Goal: Task Accomplishment & Management: Use online tool/utility

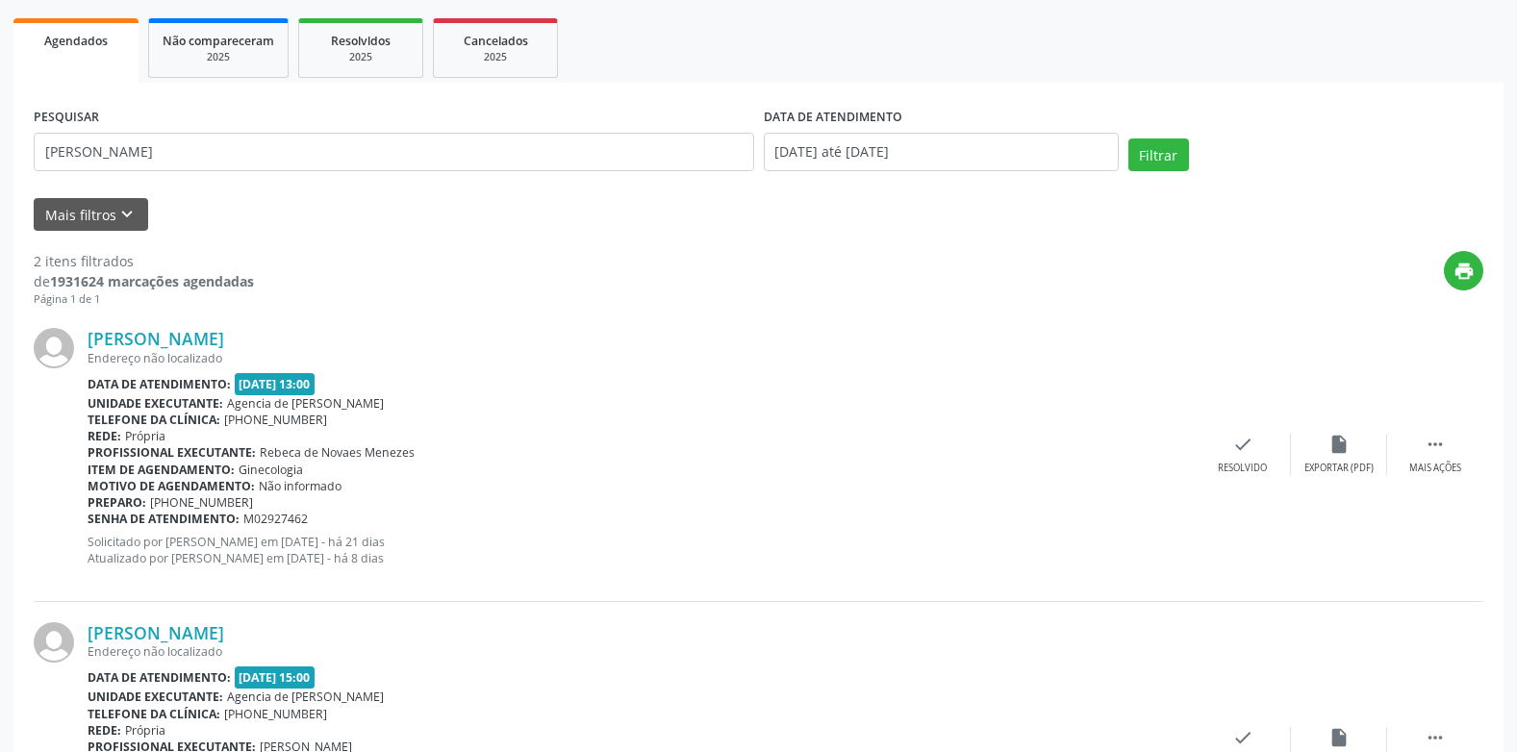
scroll to position [253, 0]
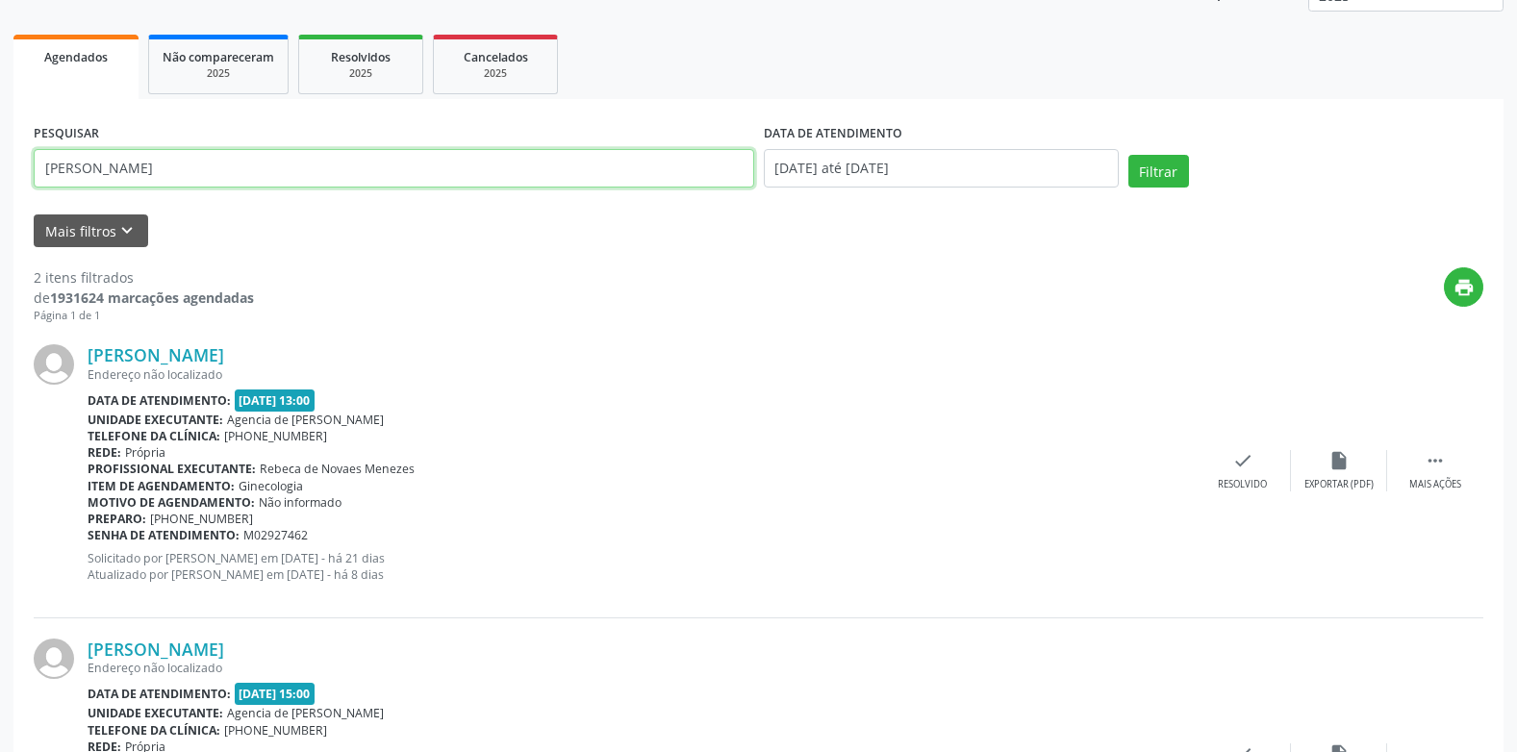
click at [425, 150] on input "[PERSON_NAME]" at bounding box center [394, 168] width 720 height 38
type input "K"
click at [1128, 155] on button "Filtrar" at bounding box center [1158, 171] width 61 height 33
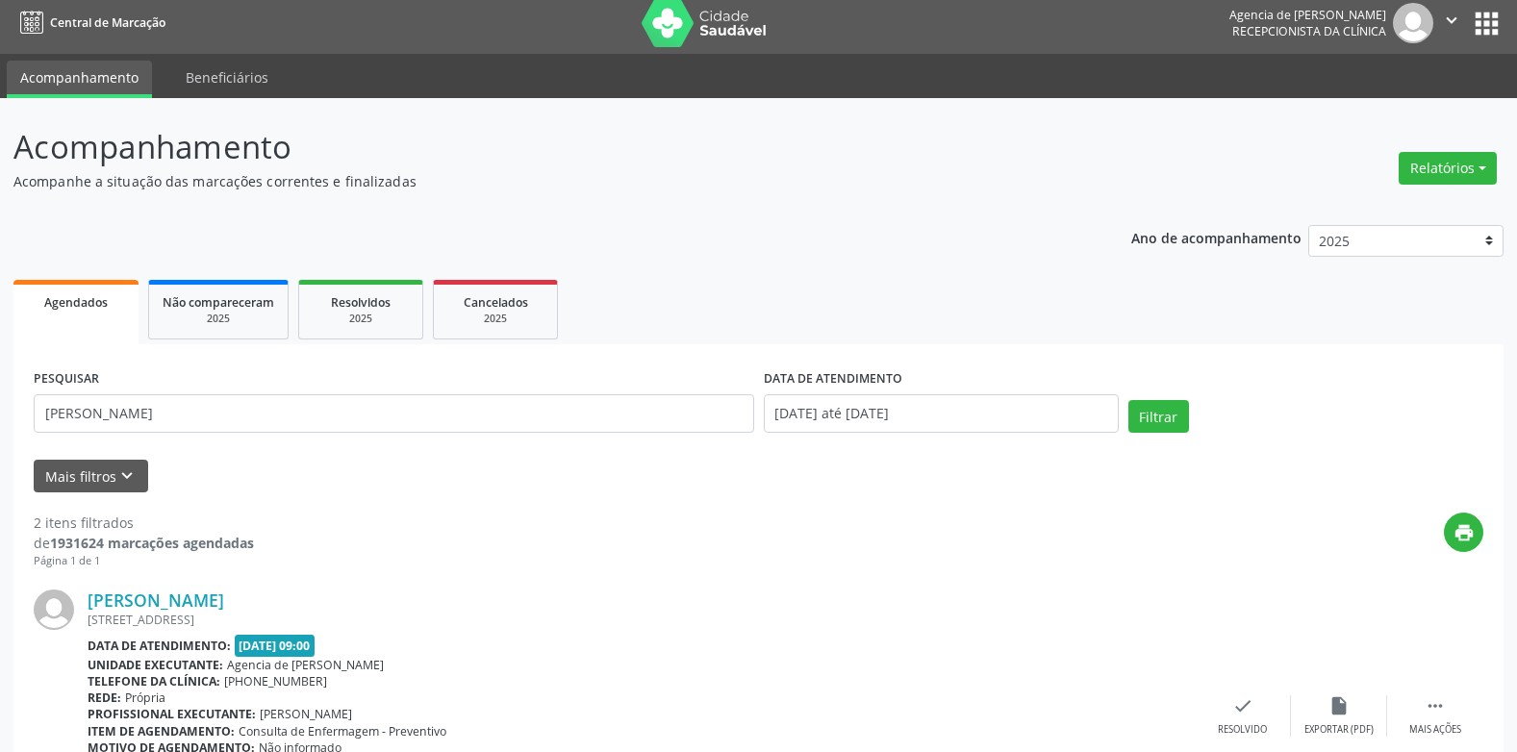
scroll to position [0, 0]
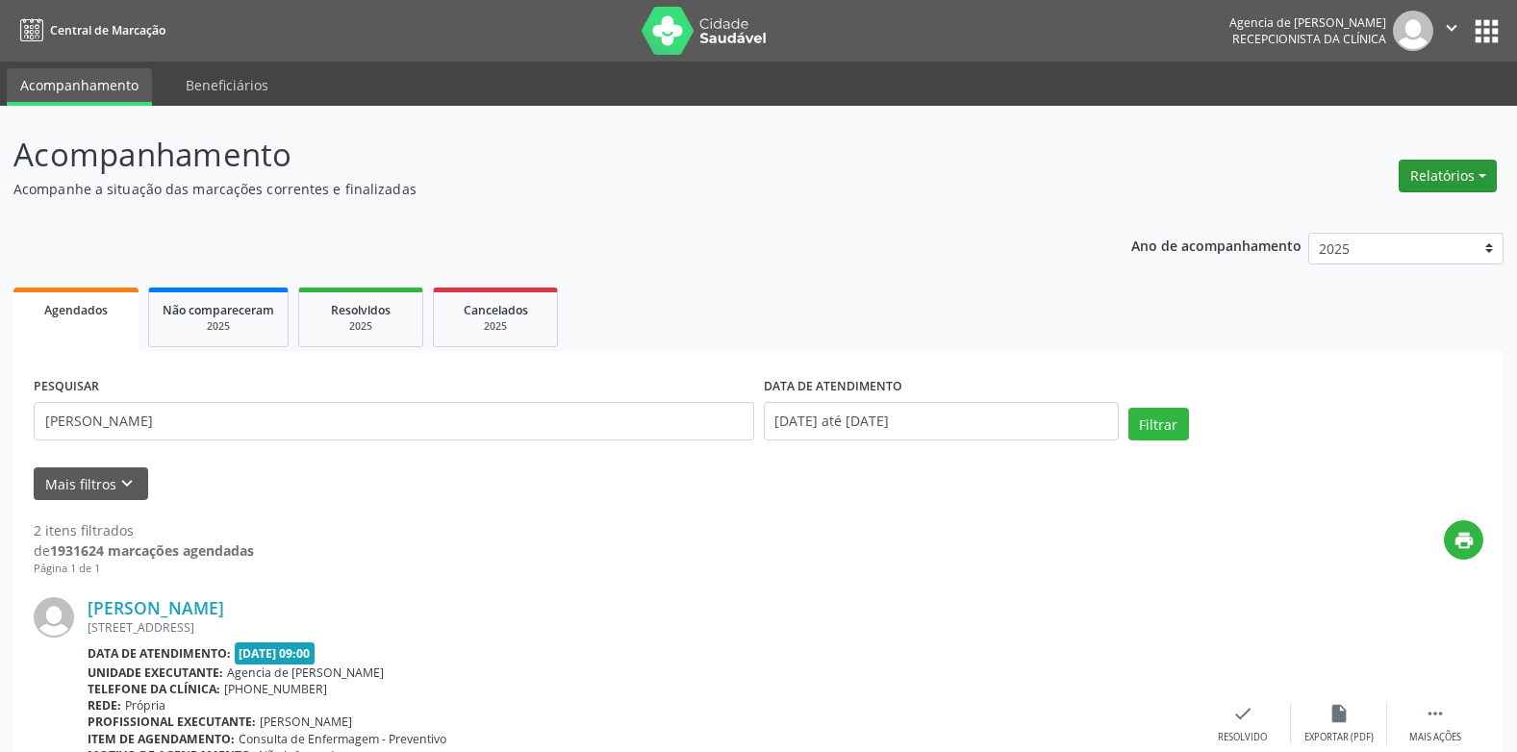
drag, startPoint x: 1476, startPoint y: 162, endPoint x: 1467, endPoint y: 179, distance: 19.4
click at [1476, 162] on button "Relatórios" at bounding box center [1447, 176] width 98 height 33
click at [380, 444] on div "PESQUISAR [PERSON_NAME]" at bounding box center [394, 413] width 730 height 82
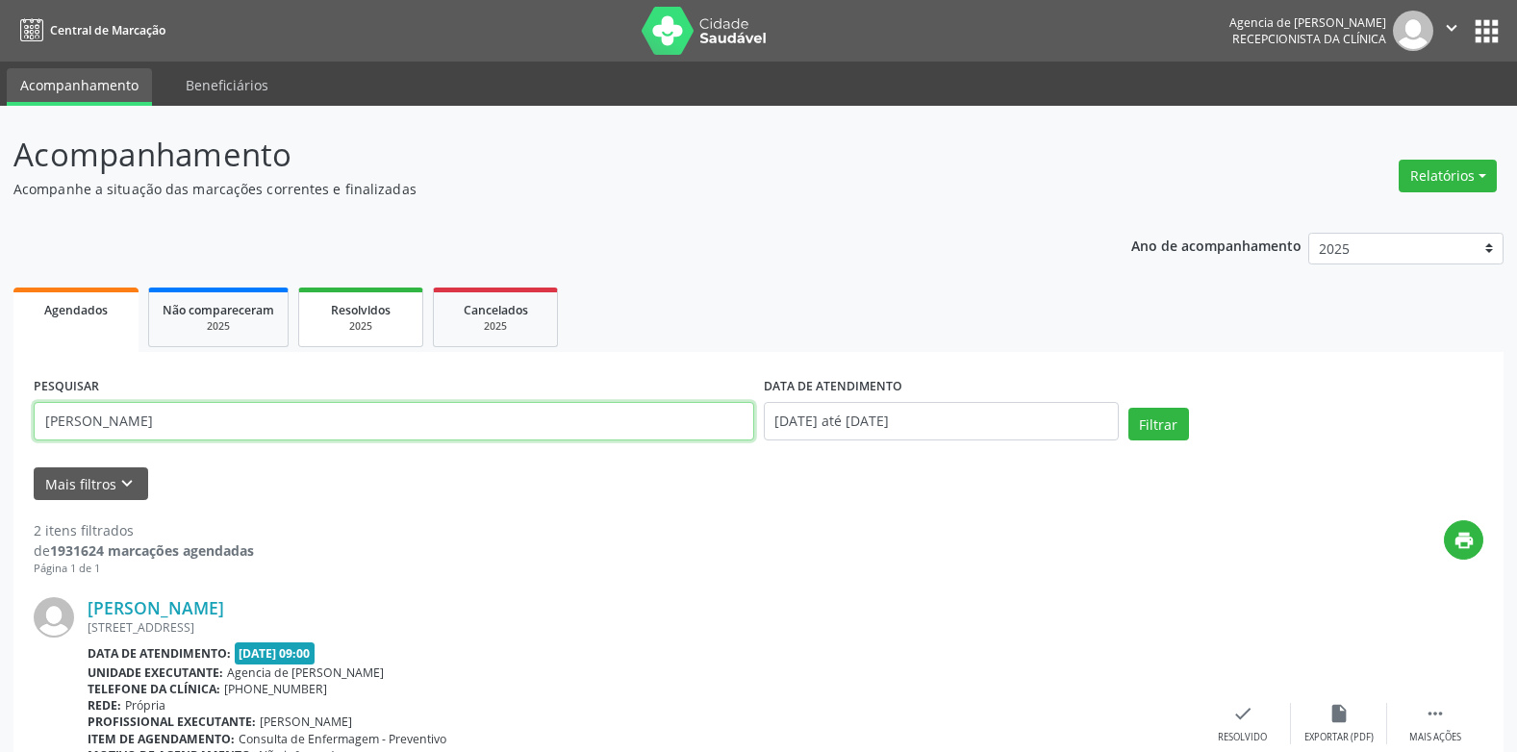
click at [336, 426] on input "[PERSON_NAME]" at bounding box center [394, 421] width 720 height 38
type input "m"
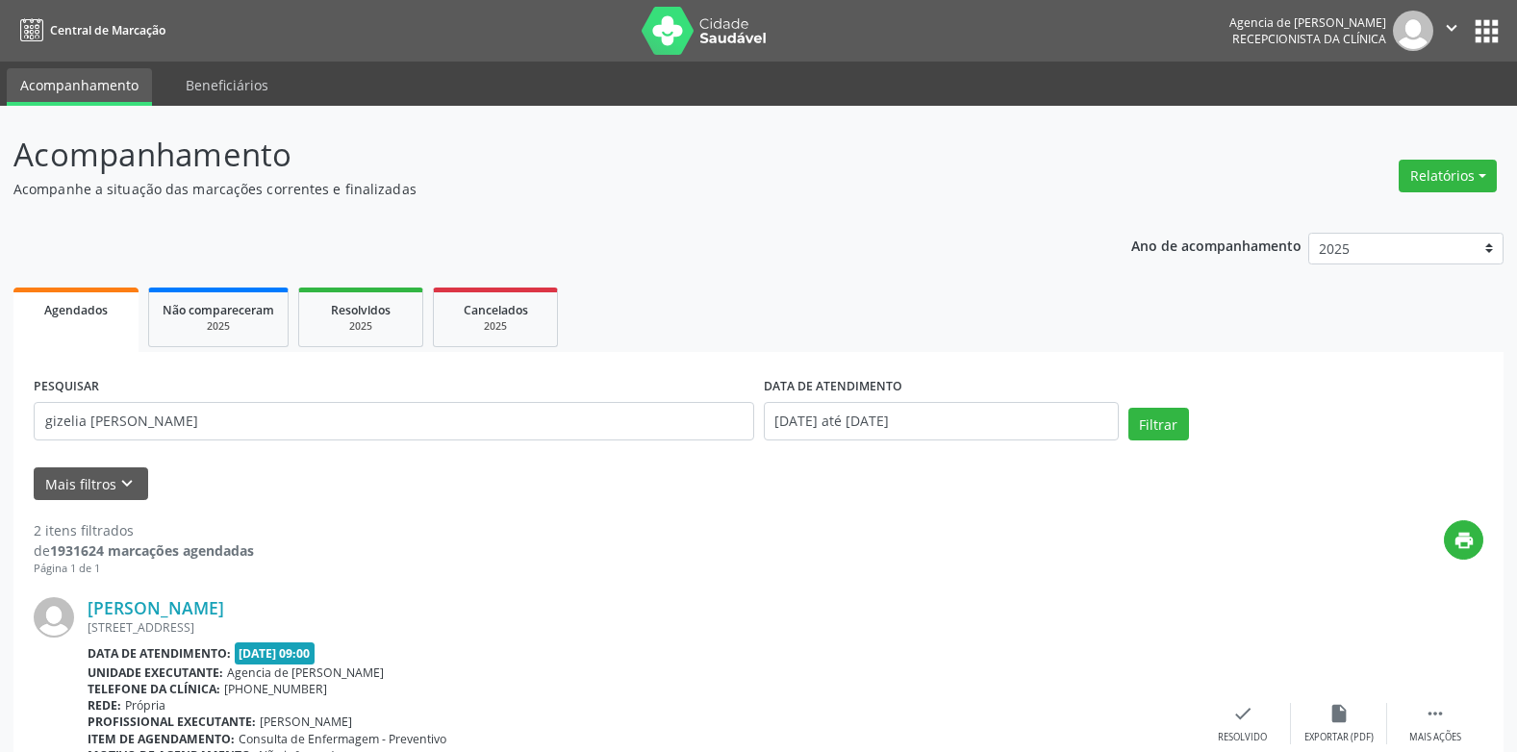
click at [1149, 407] on div "PESQUISAR gizelia maris dos santos DATA DE ATENDIMENTO [DATE] até [DATE] Filtrar" at bounding box center [758, 413] width 1459 height 82
click at [1153, 428] on button "Filtrar" at bounding box center [1158, 424] width 61 height 33
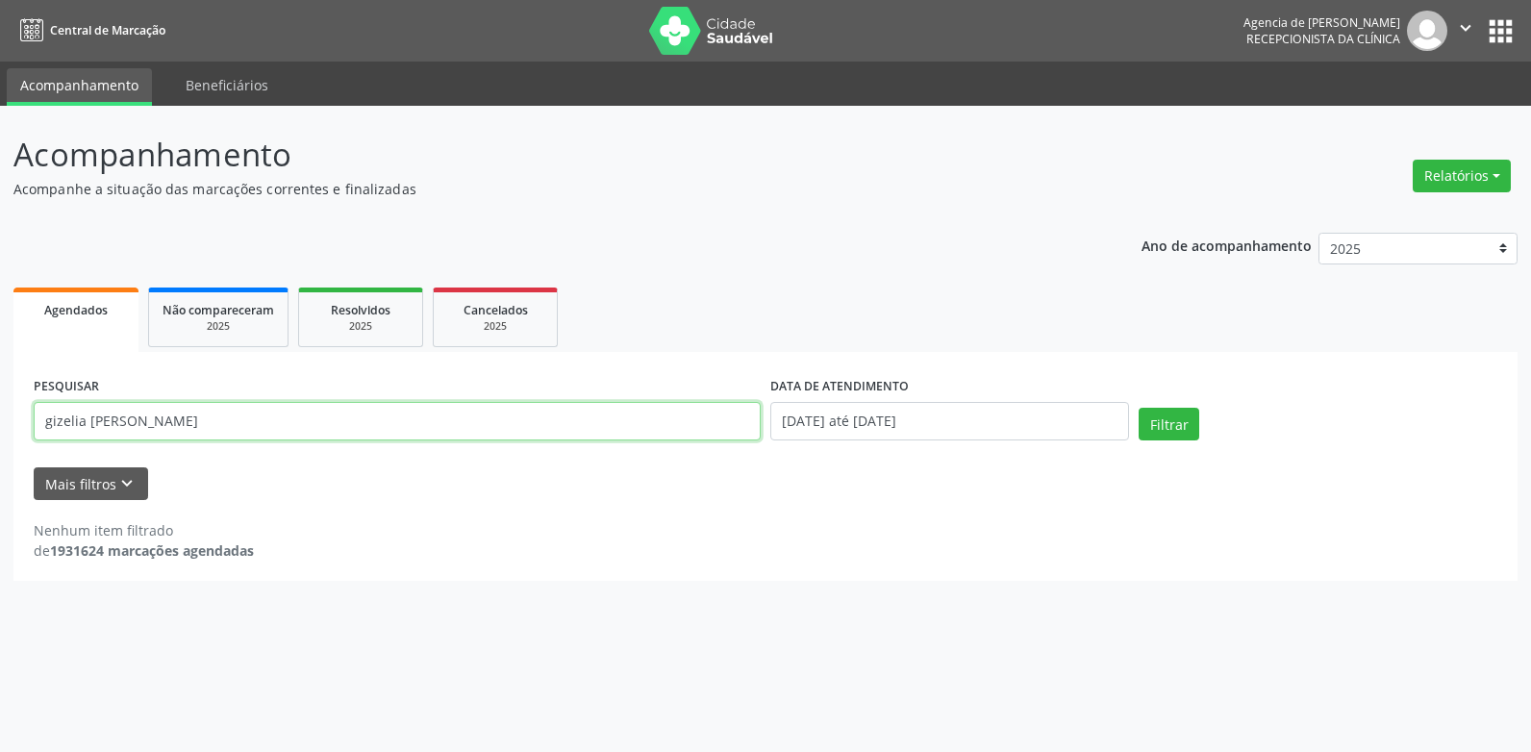
click at [121, 422] on input "gizelia [PERSON_NAME]" at bounding box center [397, 421] width 727 height 38
click at [1139, 408] on button "Filtrar" at bounding box center [1169, 424] width 61 height 33
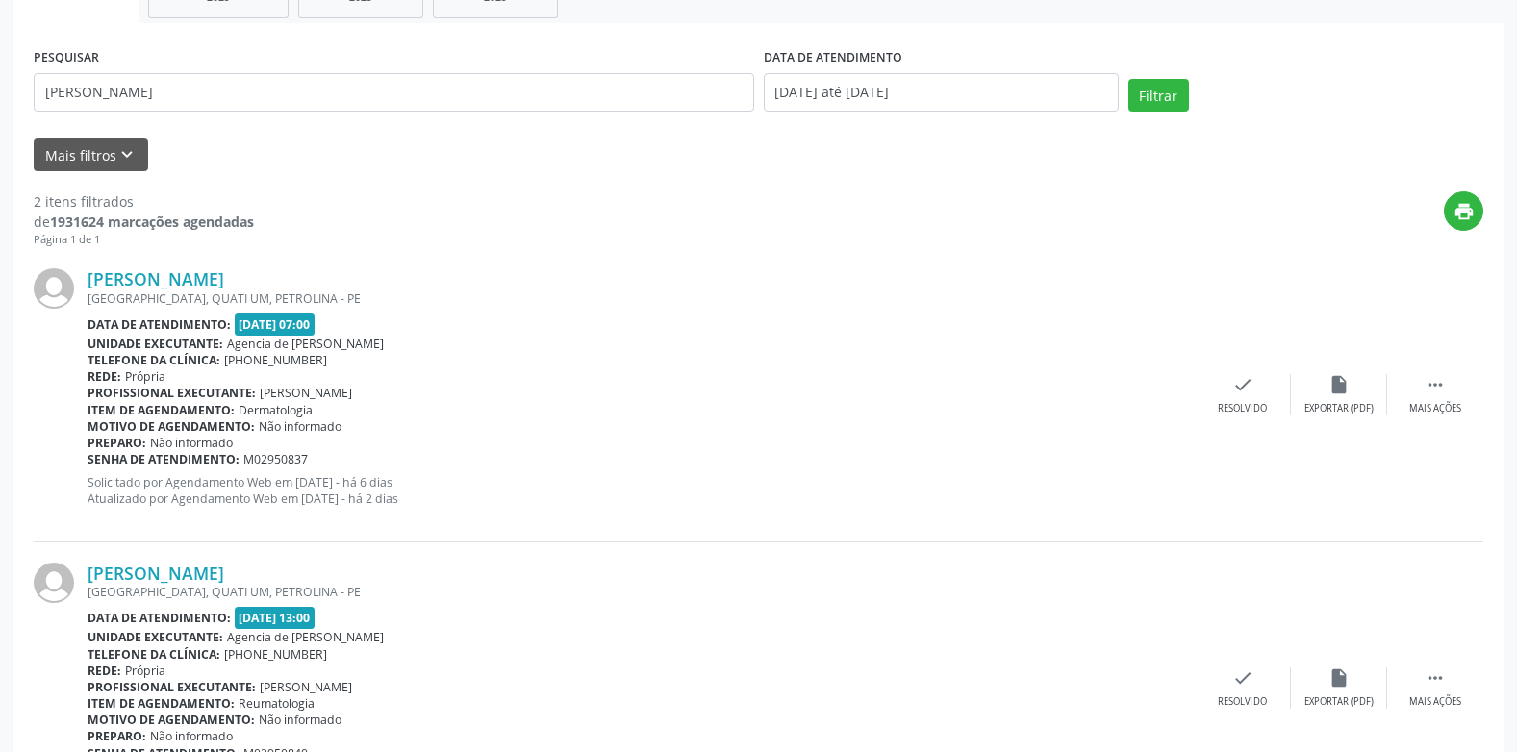
scroll to position [61, 0]
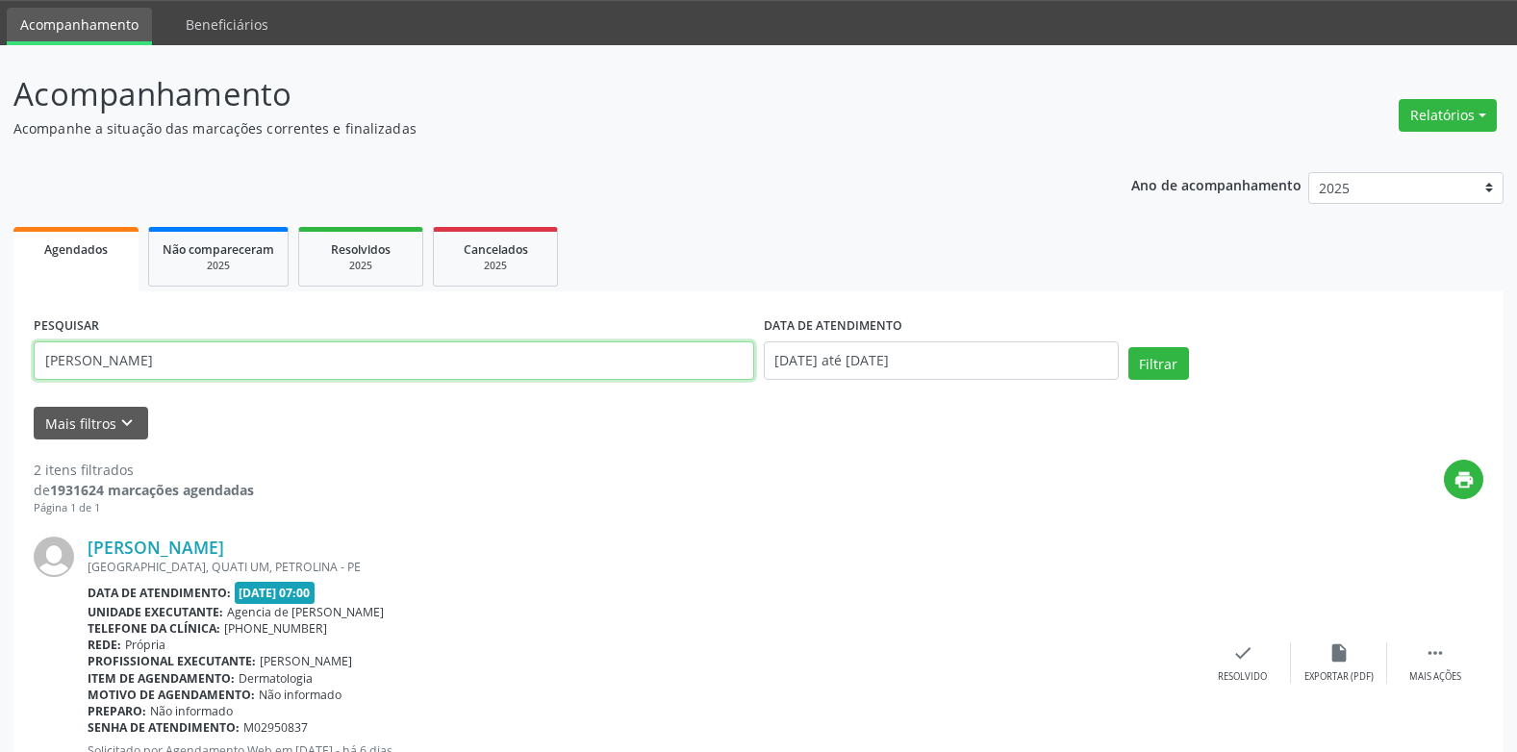
click at [408, 374] on input "[PERSON_NAME]" at bounding box center [394, 360] width 720 height 38
type input "g"
click at [1128, 347] on button "Filtrar" at bounding box center [1158, 363] width 61 height 33
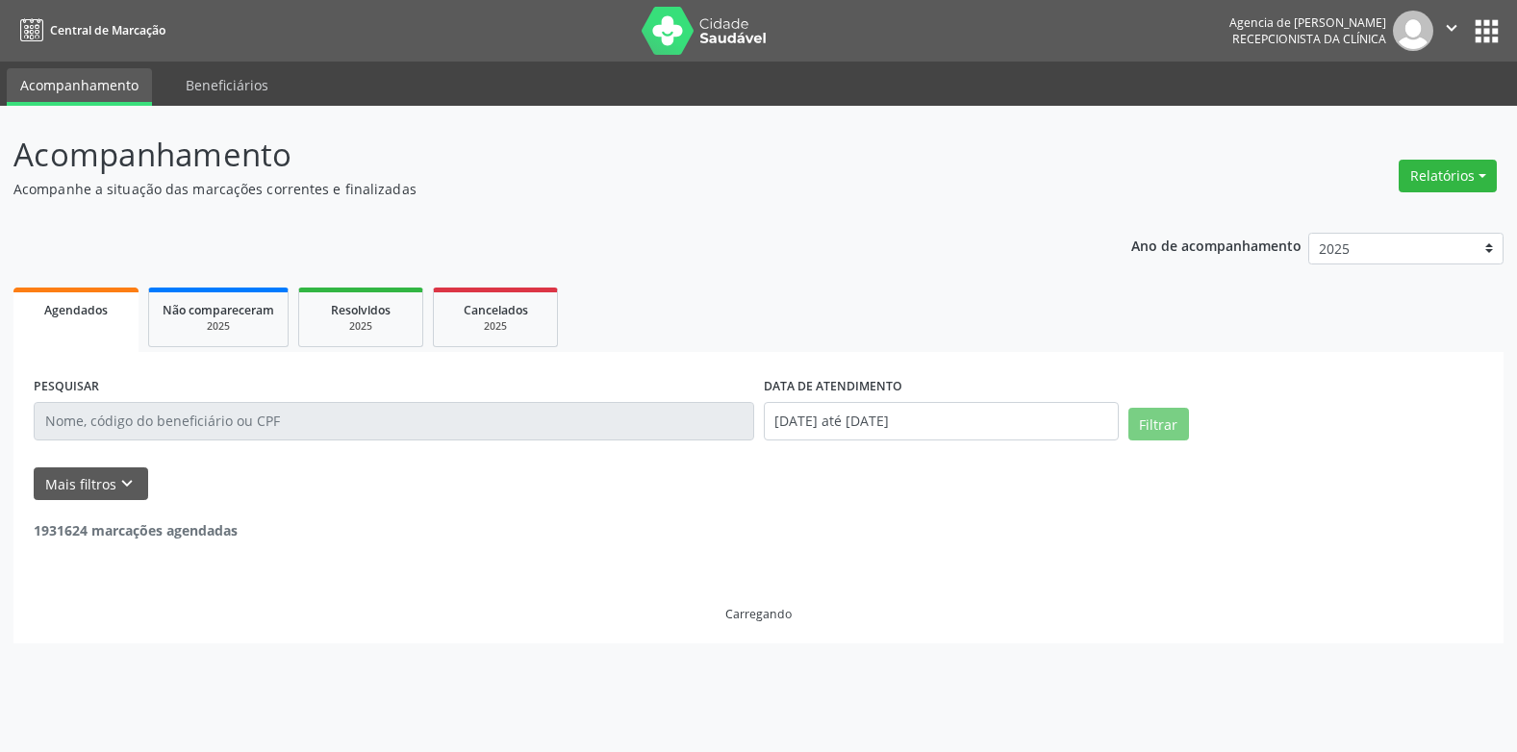
scroll to position [0, 0]
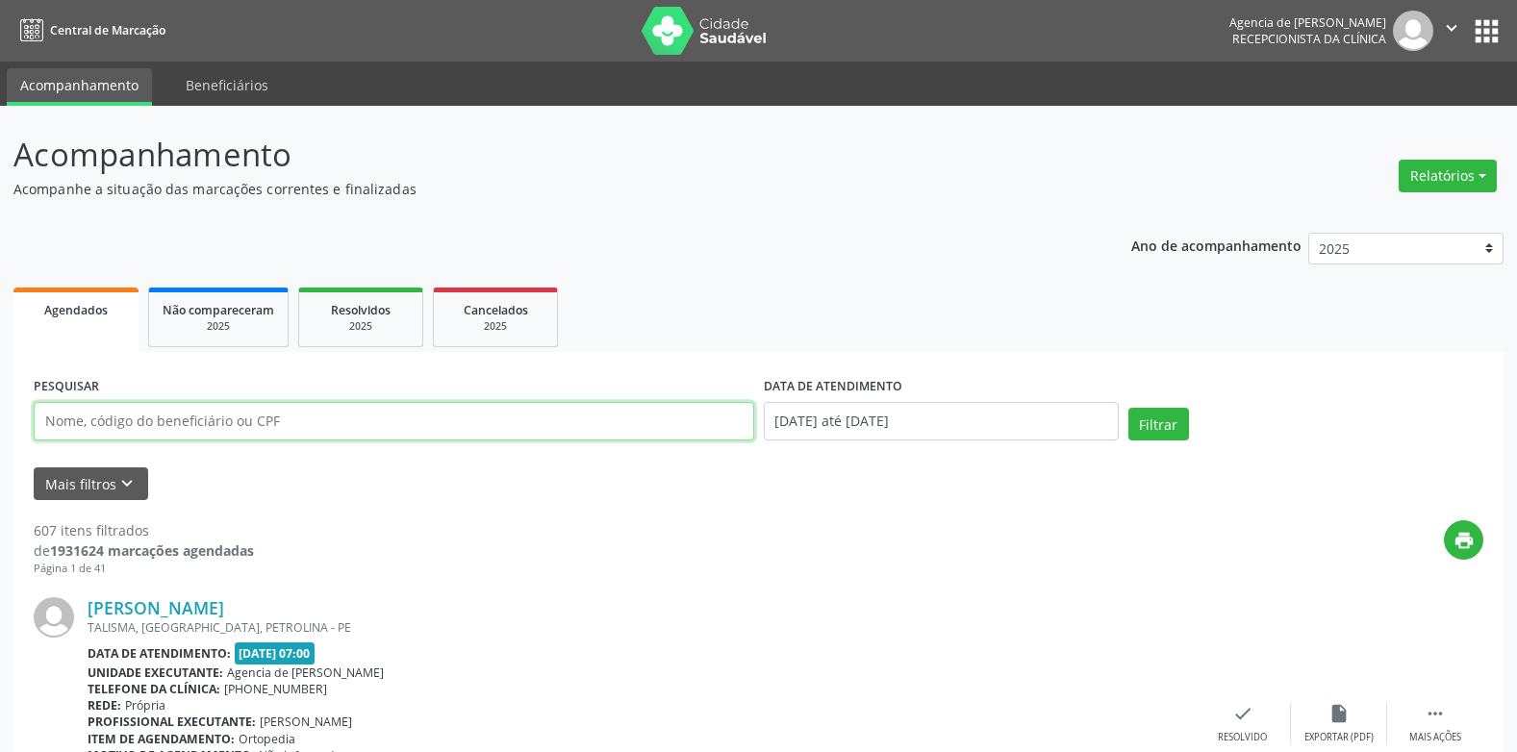
drag, startPoint x: 528, startPoint y: 415, endPoint x: 505, endPoint y: 421, distance: 23.8
click at [527, 415] on input "text" at bounding box center [394, 421] width 720 height 38
type input "[PERSON_NAME]"
click at [1128, 408] on button "Filtrar" at bounding box center [1158, 424] width 61 height 33
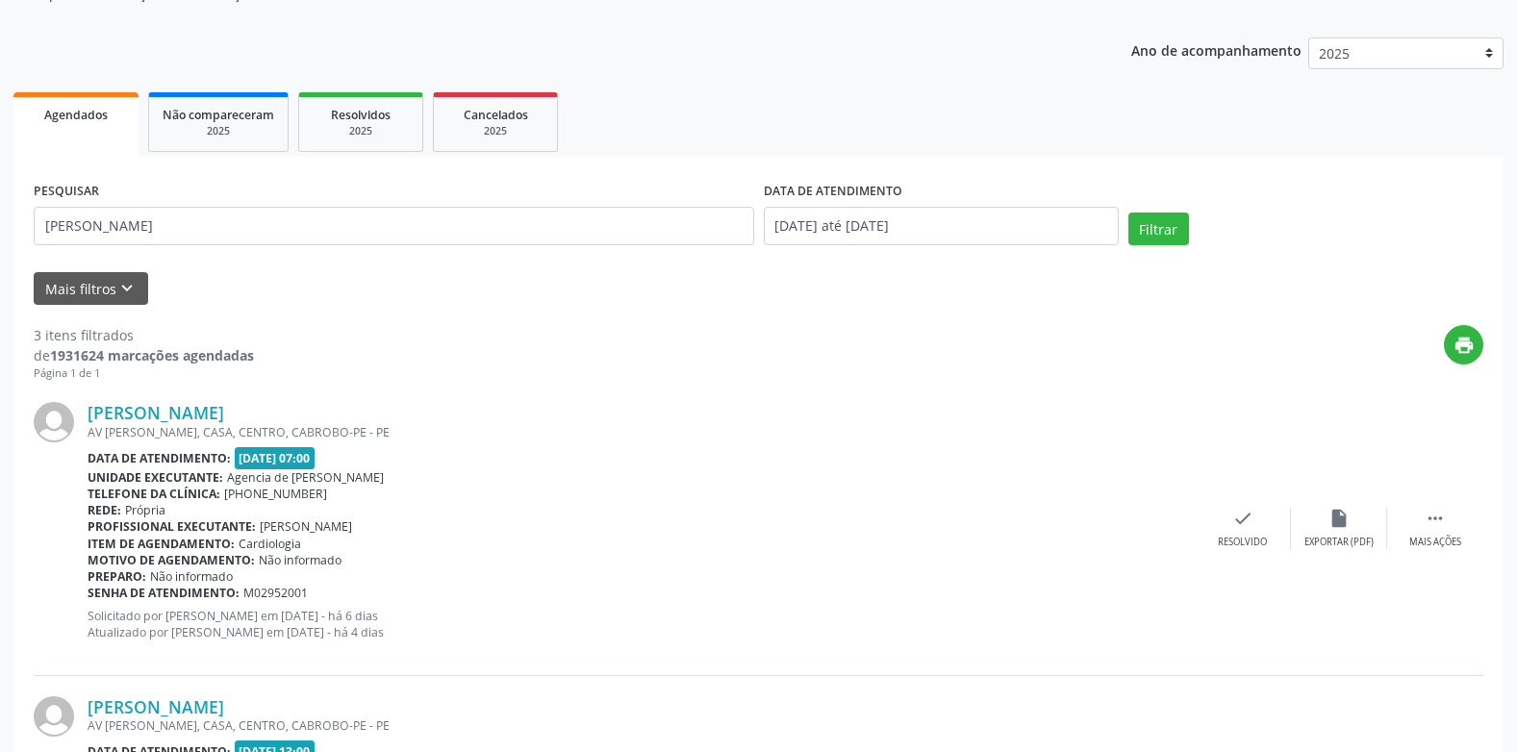
scroll to position [162, 0]
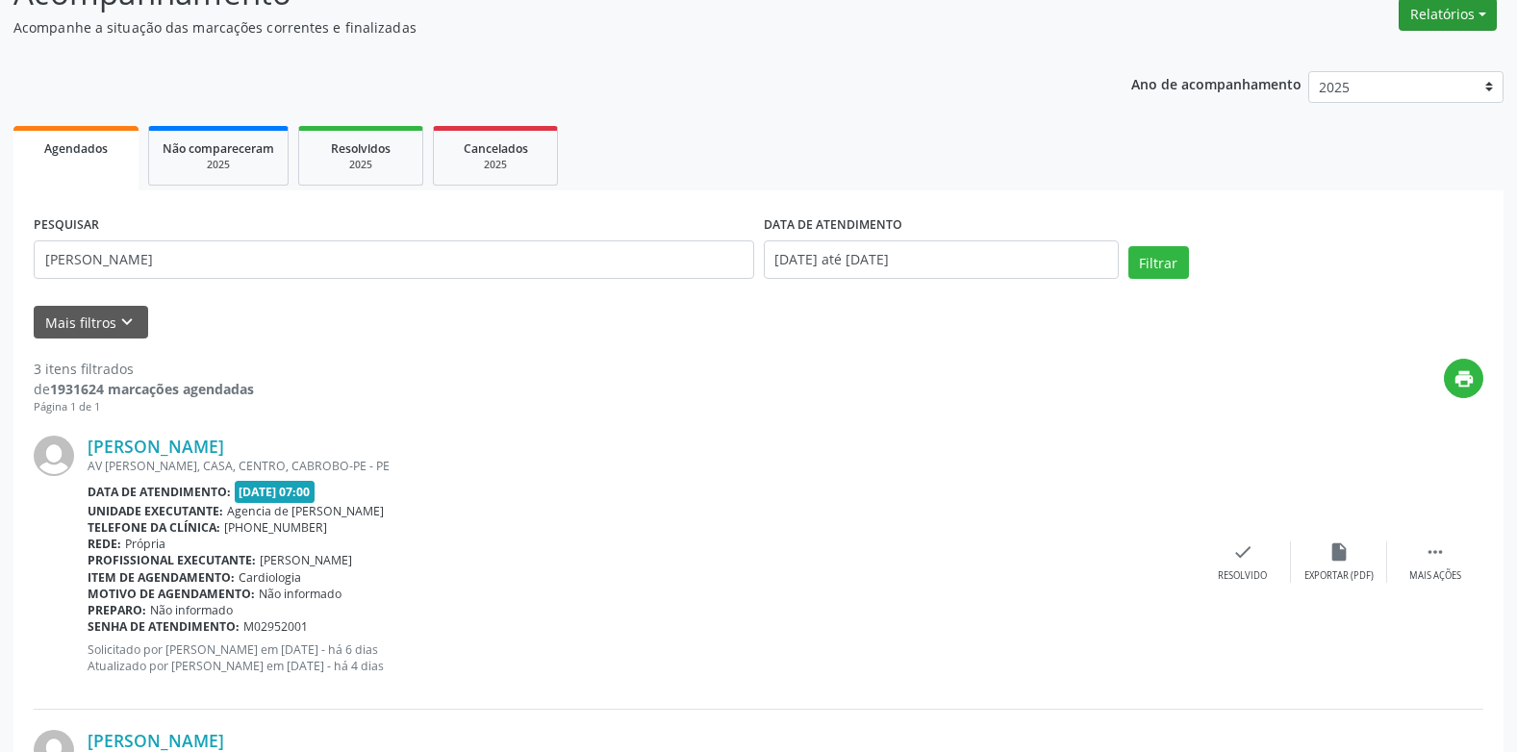
click at [1425, 13] on button "Relatórios" at bounding box center [1447, 14] width 98 height 33
click at [1410, 54] on link "Agendamentos" at bounding box center [1394, 55] width 207 height 27
select select "9"
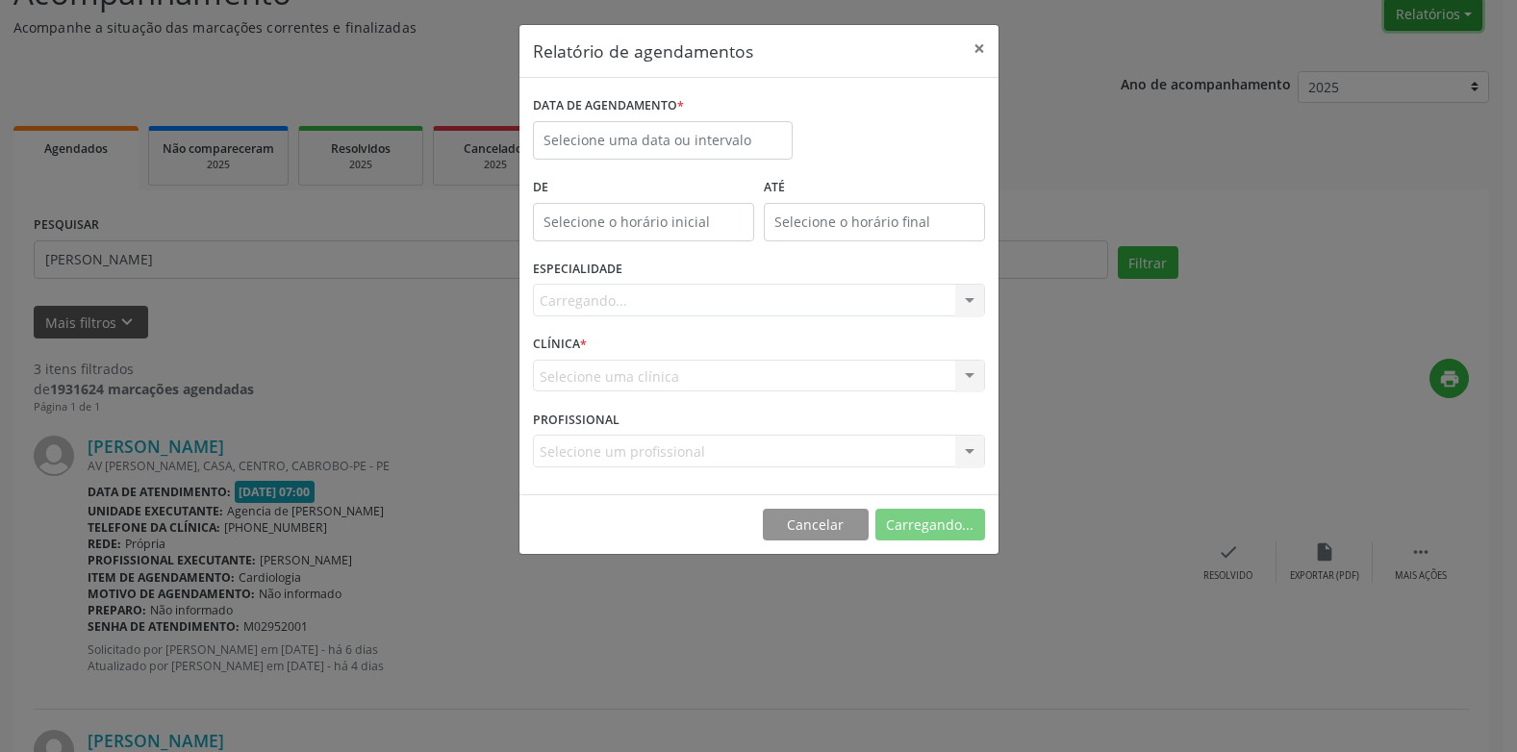
scroll to position [160, 0]
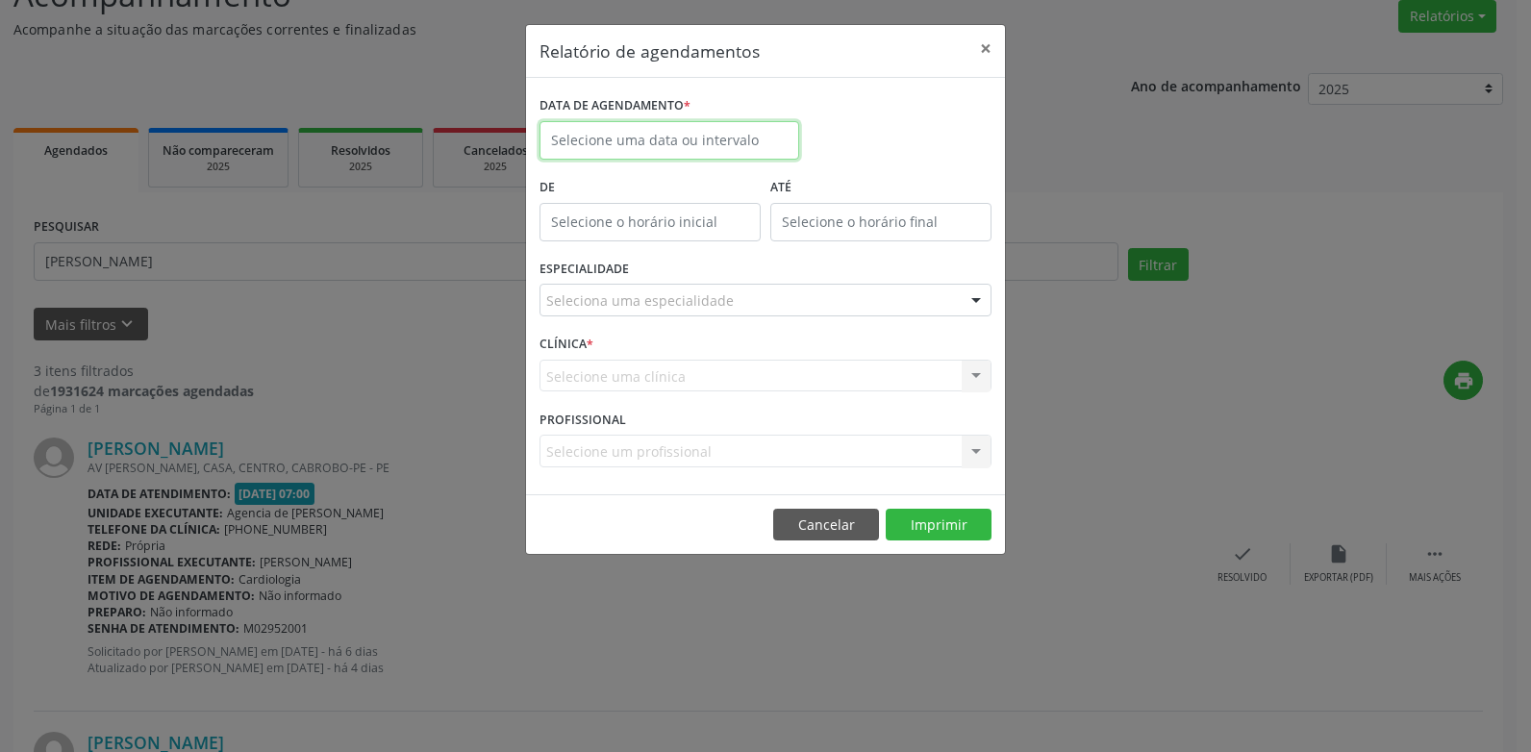
click at [737, 138] on input "text" at bounding box center [669, 140] width 260 height 38
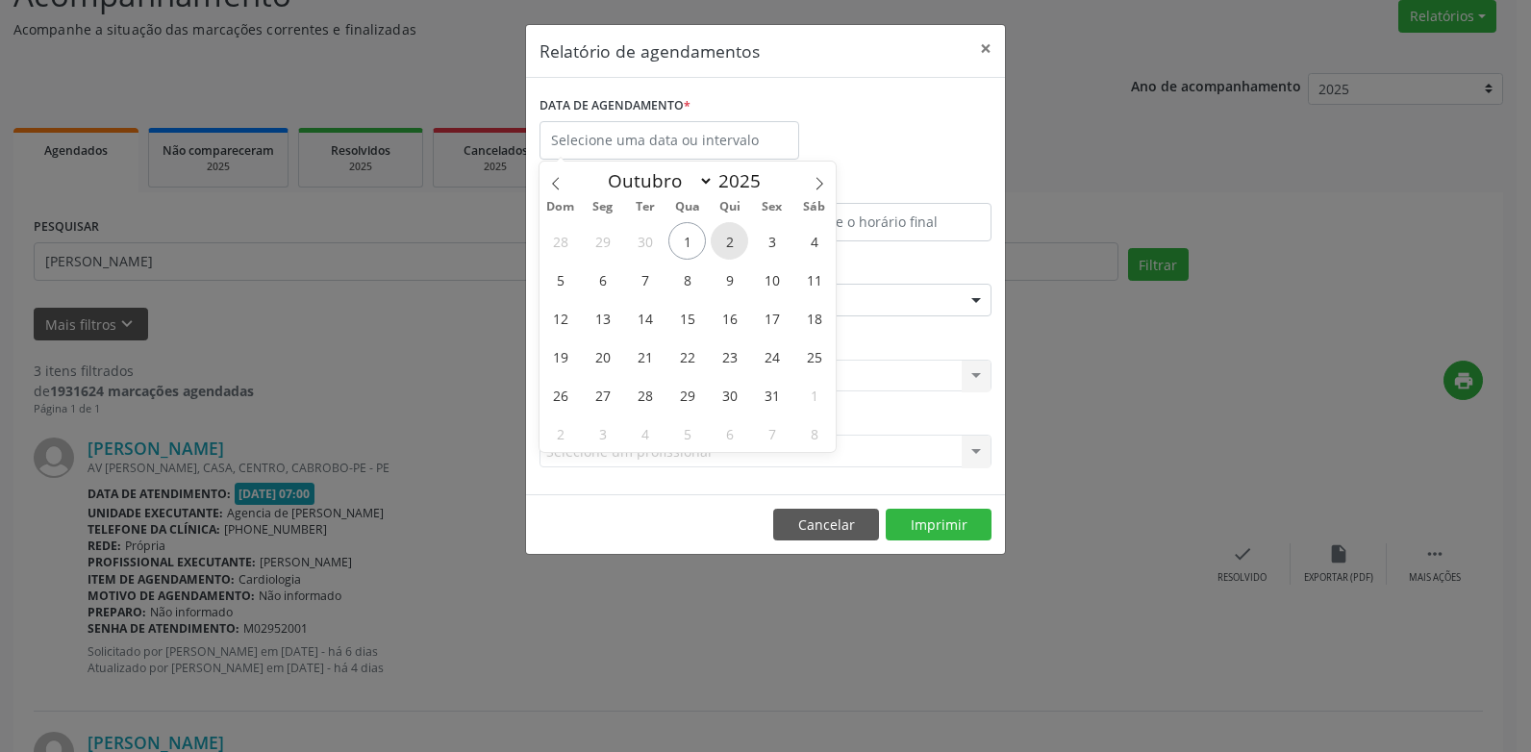
click at [738, 237] on span "2" at bounding box center [730, 241] width 38 height 38
type input "[DATE]"
click at [738, 237] on span "2" at bounding box center [730, 241] width 38 height 38
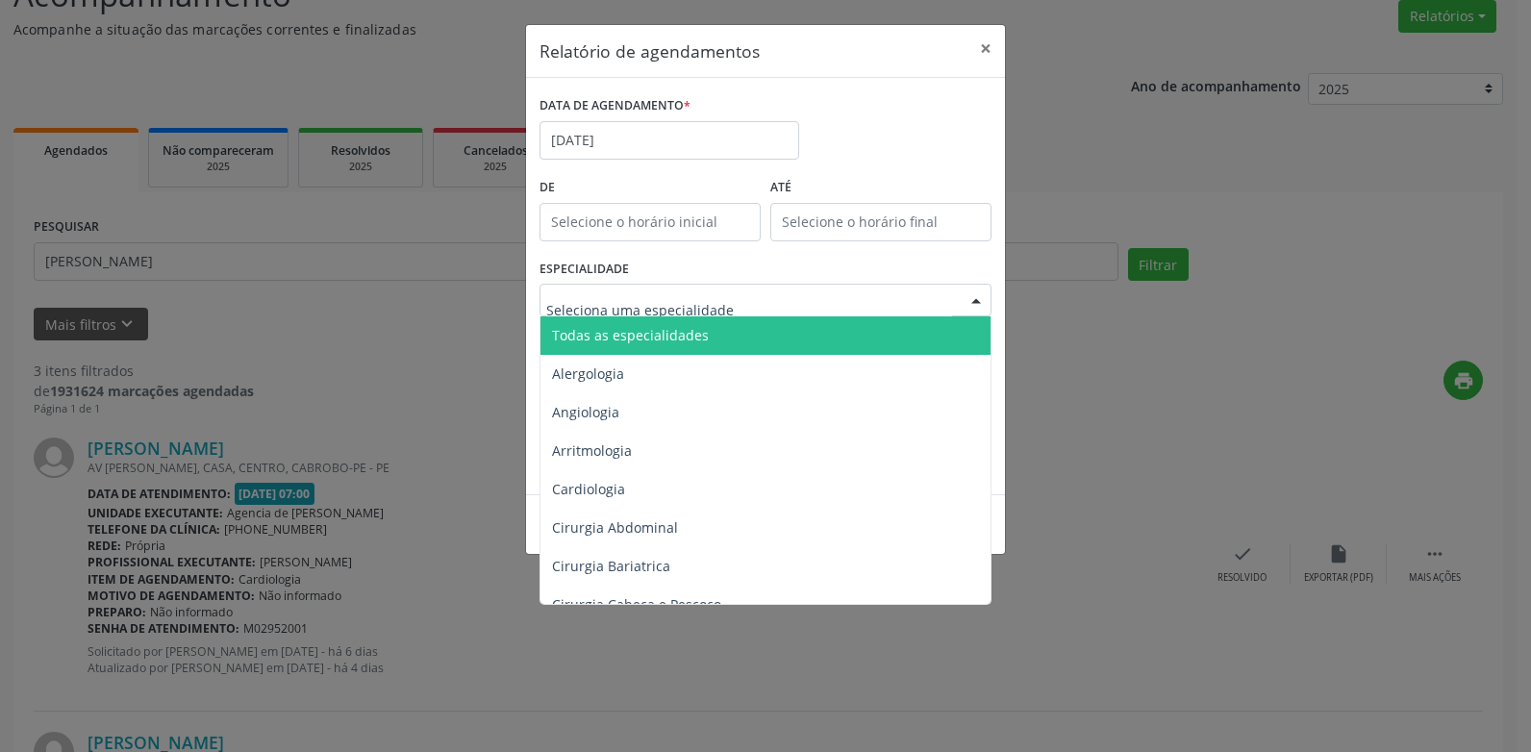
click at [698, 332] on span "Todas as especialidades" at bounding box center [630, 335] width 157 height 18
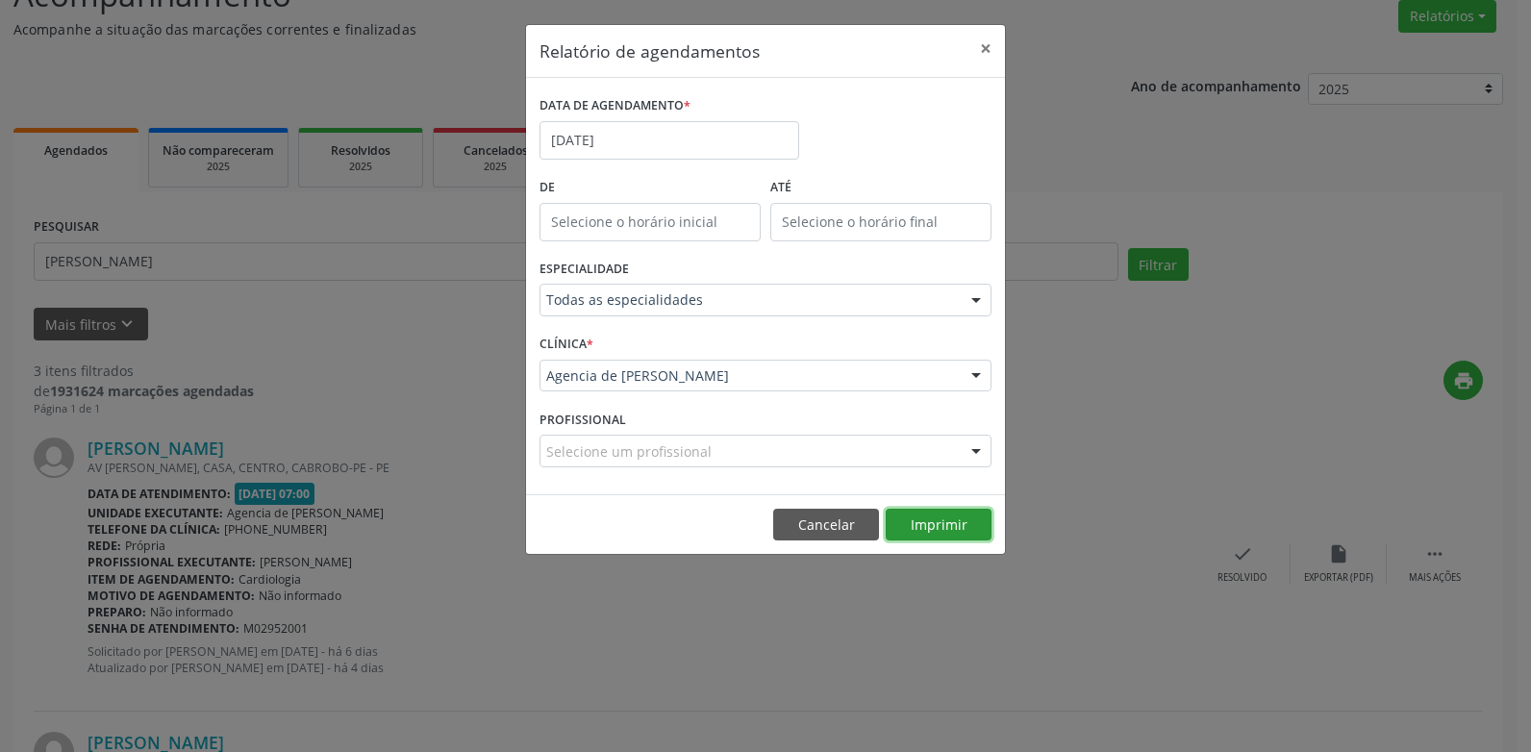
click at [906, 514] on button "Imprimir" at bounding box center [939, 525] width 106 height 33
click at [672, 143] on input "[DATE]" at bounding box center [669, 140] width 260 height 38
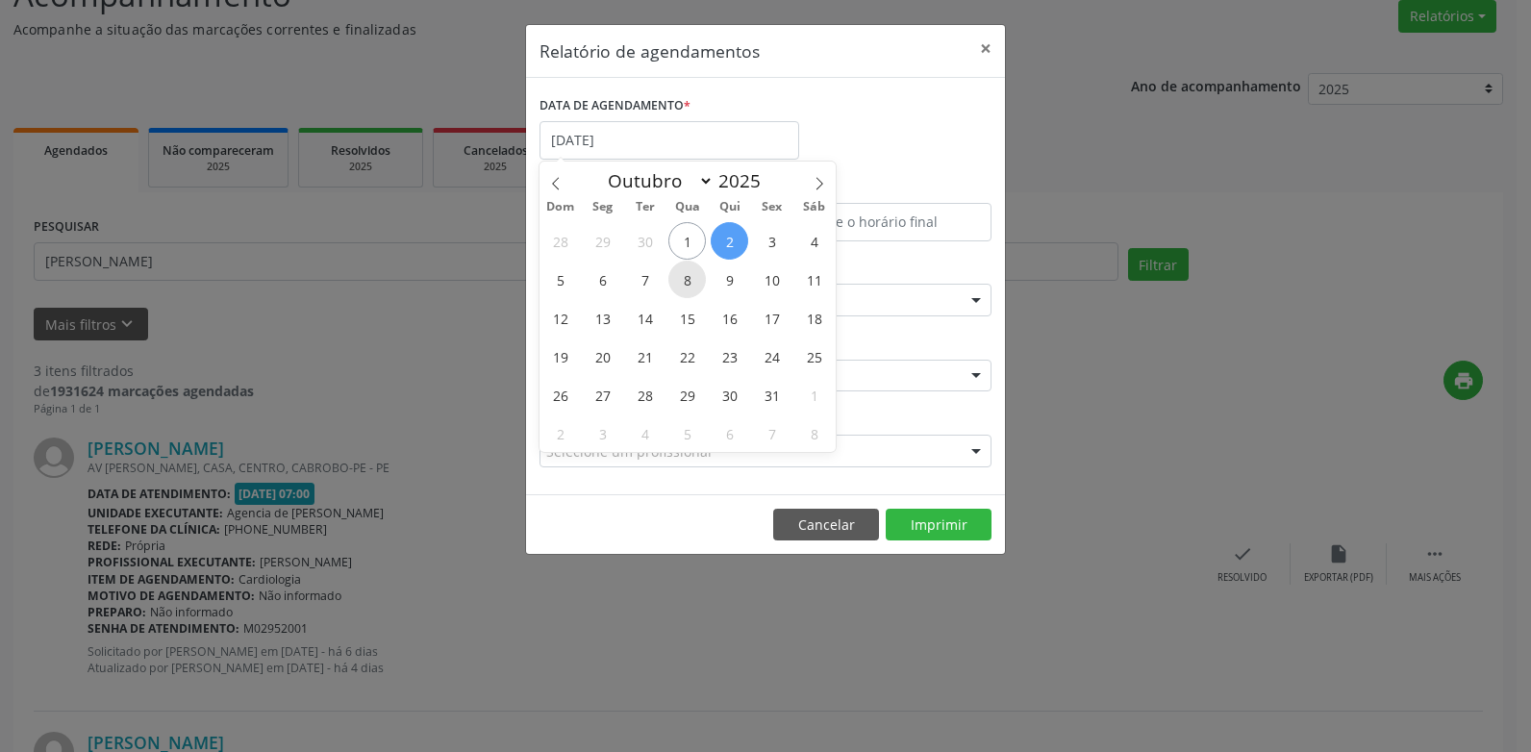
click at [690, 289] on span "8" at bounding box center [687, 280] width 38 height 38
type input "08/10/2025"
click at [690, 288] on span "8" at bounding box center [687, 280] width 38 height 38
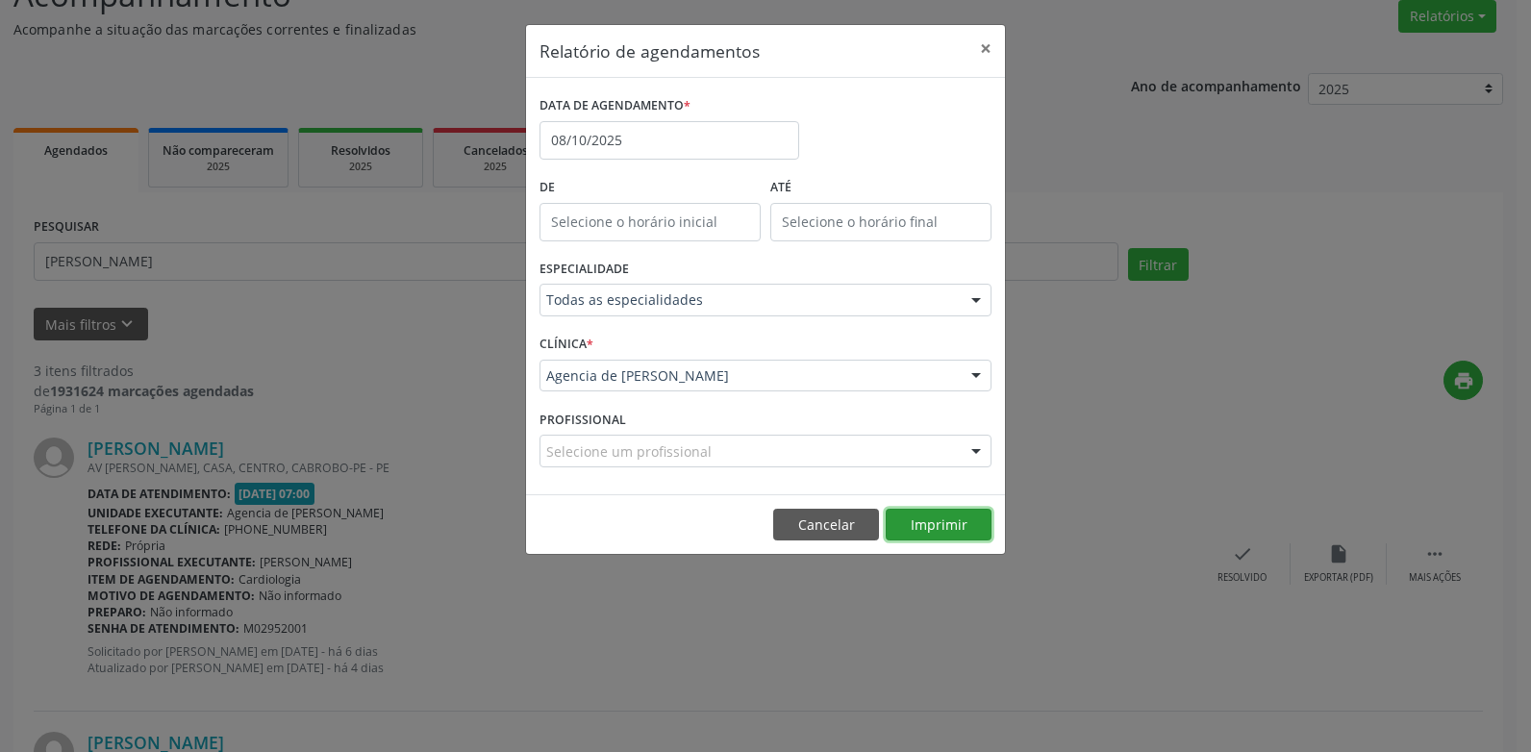
click at [926, 521] on button "Imprimir" at bounding box center [939, 525] width 106 height 33
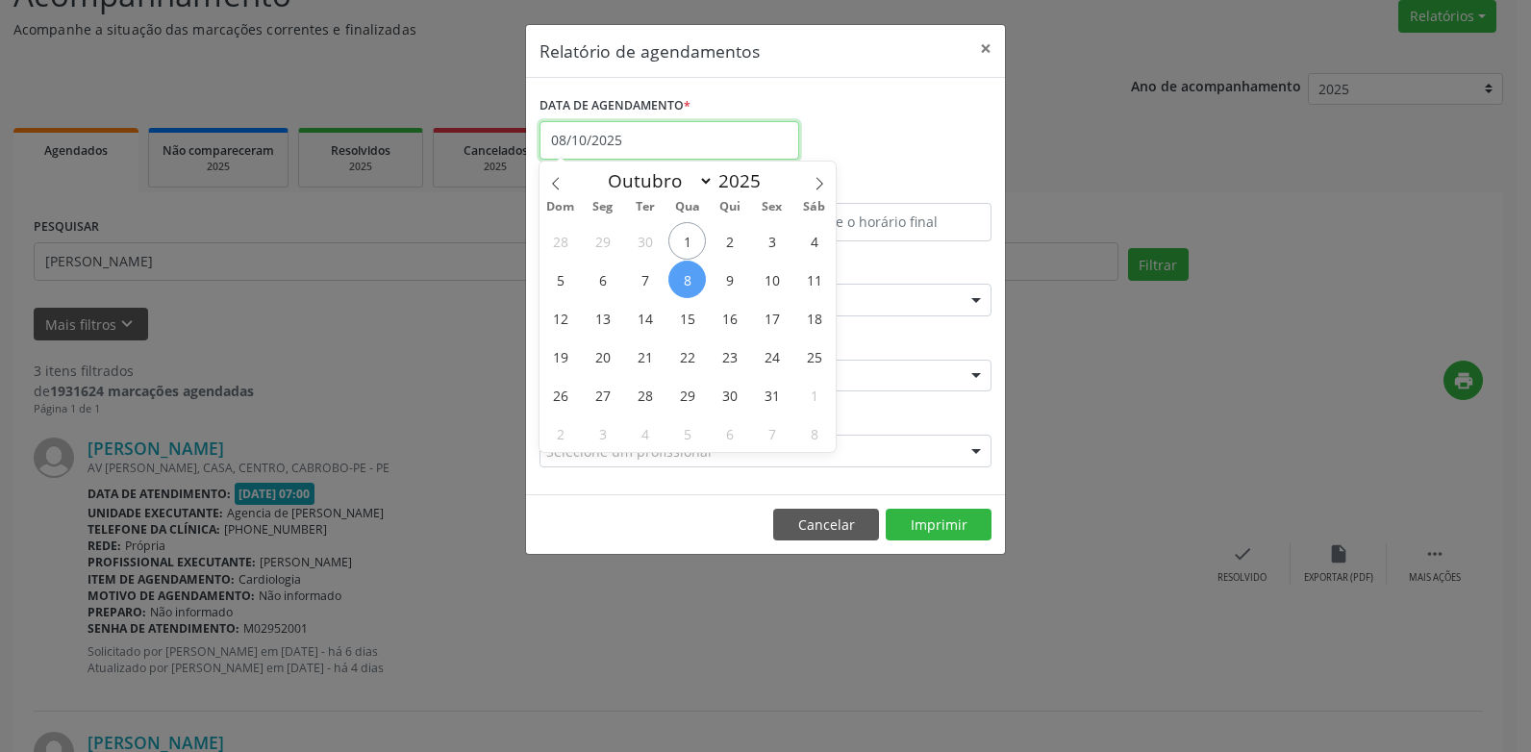
click at [611, 143] on input "08/10/2025" at bounding box center [669, 140] width 260 height 38
click at [781, 236] on span "3" at bounding box center [772, 241] width 38 height 38
type input "[DATE]"
click at [781, 236] on span "3" at bounding box center [772, 241] width 38 height 38
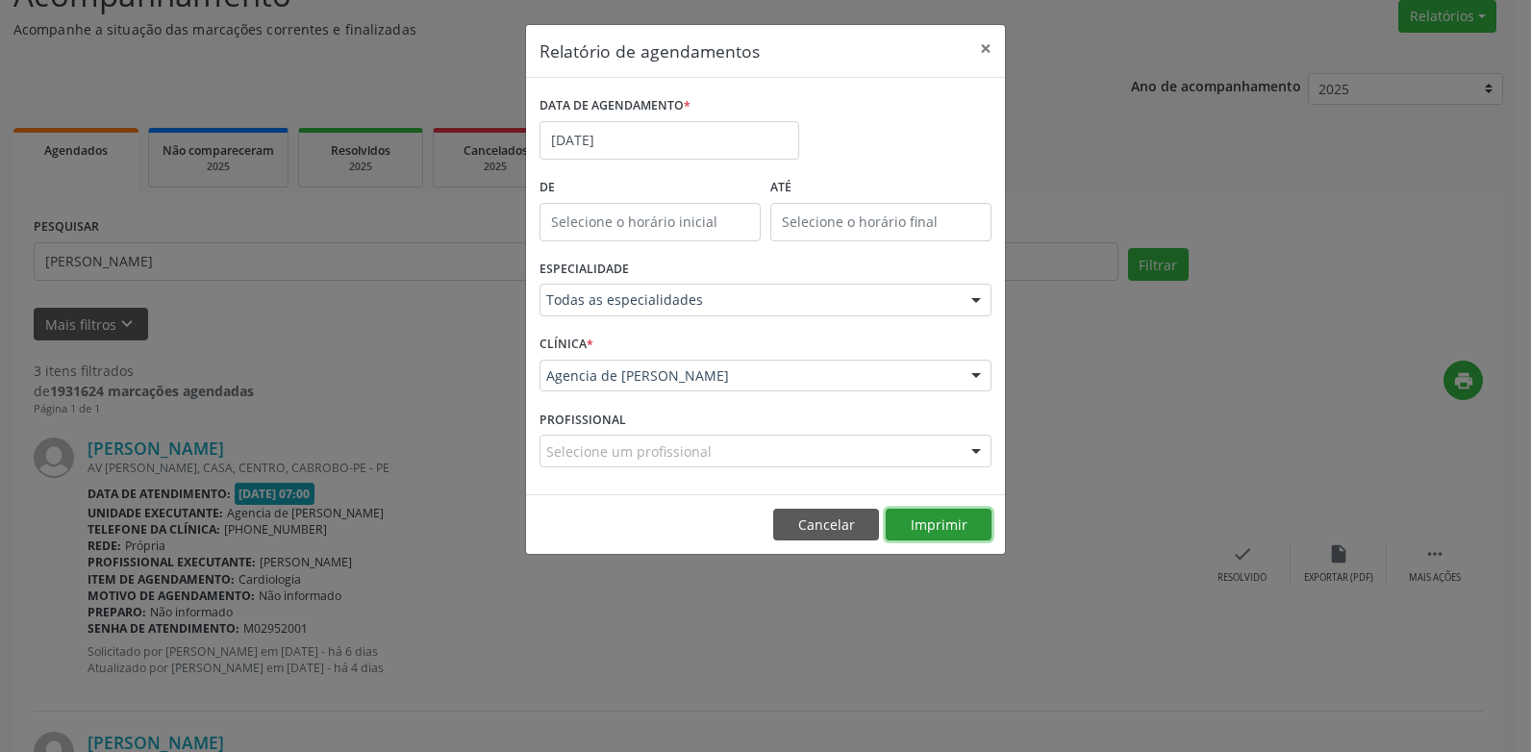
click at [945, 532] on button "Imprimir" at bounding box center [939, 525] width 106 height 33
click at [990, 46] on button "×" at bounding box center [985, 48] width 38 height 47
